Goal: Task Accomplishment & Management: Manage account settings

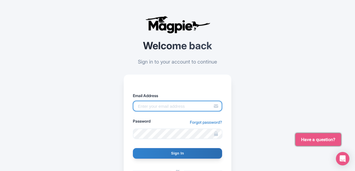
click at [161, 108] on input "Email Address" at bounding box center [177, 106] width 89 height 11
type input "niru.shrestha@intrepidtravel.com"
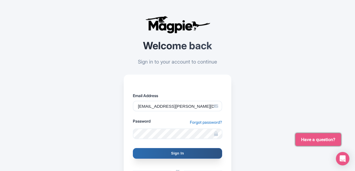
click at [184, 155] on input "Sign In" at bounding box center [177, 153] width 89 height 11
type input "Signing in..."
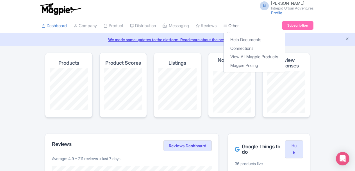
click at [236, 27] on link "Other" at bounding box center [230, 25] width 15 height 15
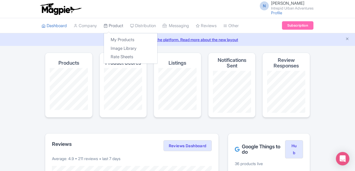
click at [118, 25] on link "Product" at bounding box center [114, 25] width 20 height 15
click at [121, 39] on link "My Products" at bounding box center [130, 40] width 53 height 9
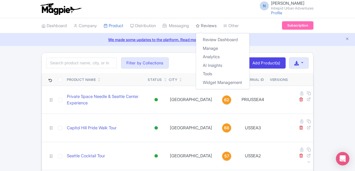
click at [210, 26] on link "Reviews" at bounding box center [206, 25] width 21 height 15
click at [224, 38] on link "Review Dashboard" at bounding box center [222, 40] width 53 height 9
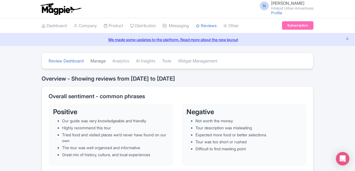
click at [98, 59] on link "Manage" at bounding box center [97, 61] width 15 height 15
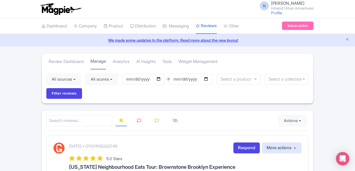
click at [104, 61] on link "Manage" at bounding box center [97, 62] width 15 height 16
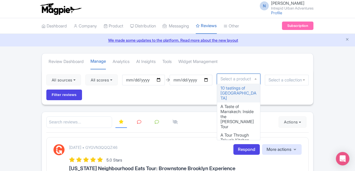
click at [249, 80] on input "select-one" at bounding box center [237, 79] width 34 height 5
type input "Ka"
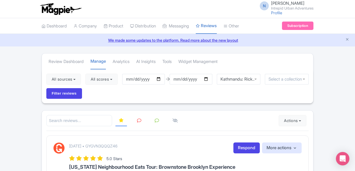
click at [289, 77] on input "select-one" at bounding box center [286, 79] width 36 height 5
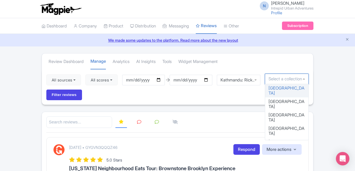
click at [277, 80] on input "select-one" at bounding box center [286, 79] width 36 height 5
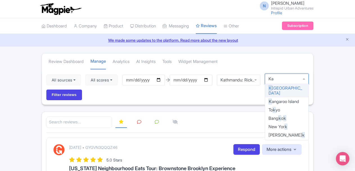
type input "Kat"
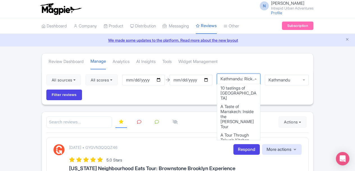
click at [256, 78] on div "Kathmandu: Rickshaw Night Explorer" at bounding box center [239, 79] width 44 height 11
click at [182, 122] on li at bounding box center [175, 122] width 19 height 11
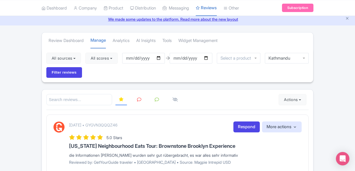
scroll to position [20, 0]
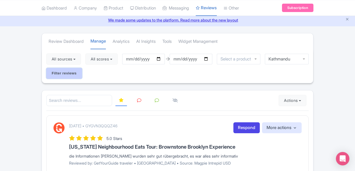
click at [65, 73] on input "Filter reviews" at bounding box center [64, 73] width 36 height 11
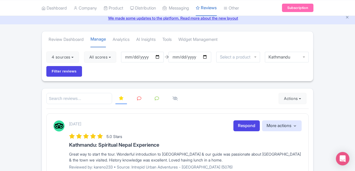
scroll to position [20, 0]
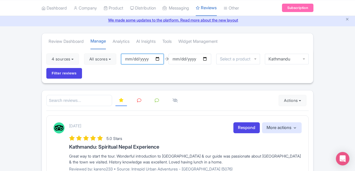
click at [158, 58] on input "2025-07-09" at bounding box center [142, 59] width 43 height 11
type input "[DATE]"
click at [194, 58] on input "[DATE]" at bounding box center [189, 59] width 43 height 11
click at [206, 58] on input "[DATE]" at bounding box center [189, 59] width 43 height 11
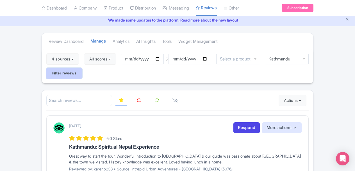
click at [56, 76] on input "Filter reviews" at bounding box center [64, 73] width 36 height 11
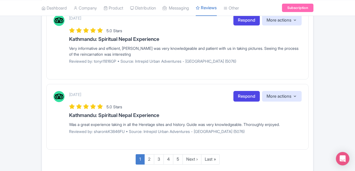
scroll to position [751, 0]
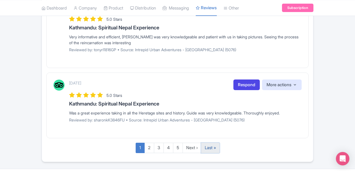
click at [209, 143] on link "Last »" at bounding box center [210, 148] width 19 height 10
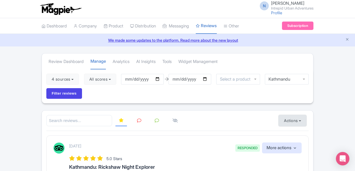
click at [295, 121] on button "Actions" at bounding box center [292, 120] width 28 height 11
